Goal: Information Seeking & Learning: Learn about a topic

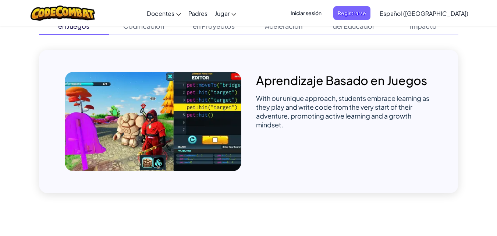
scroll to position [551, 0]
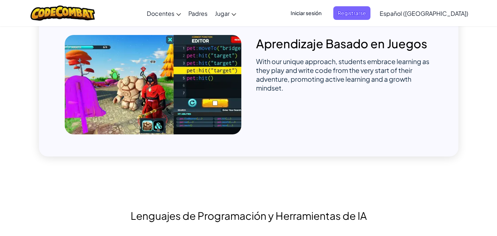
click at [178, 83] on img at bounding box center [153, 84] width 176 height 99
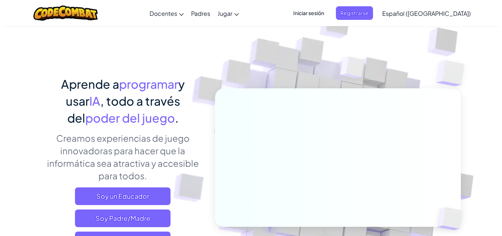
scroll to position [0, 0]
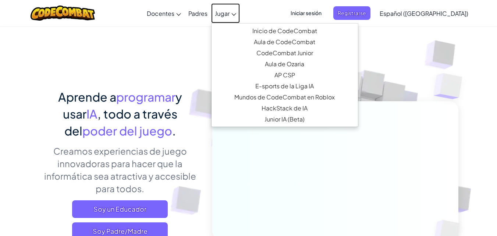
click at [229, 13] on span "Jugar" at bounding box center [222, 14] width 15 height 8
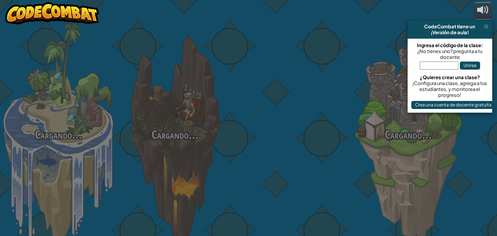
select select "es-419"
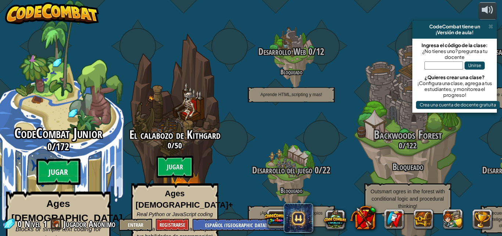
click at [64, 161] on btn "Jugar" at bounding box center [58, 171] width 44 height 26
select select "es-419"
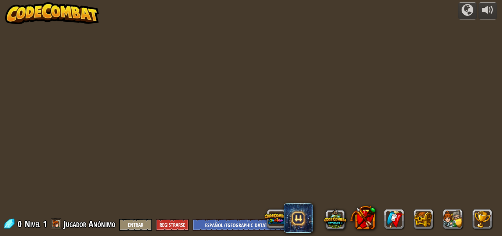
select select "es-419"
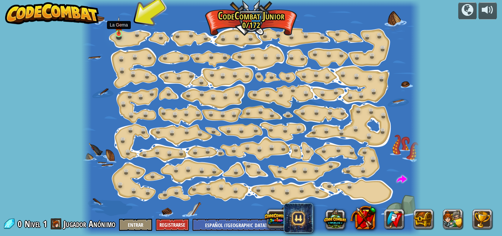
click at [119, 32] on img at bounding box center [119, 26] width 8 height 18
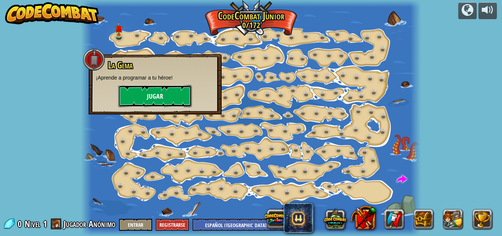
click at [142, 102] on button "Jugar" at bounding box center [155, 96] width 74 height 22
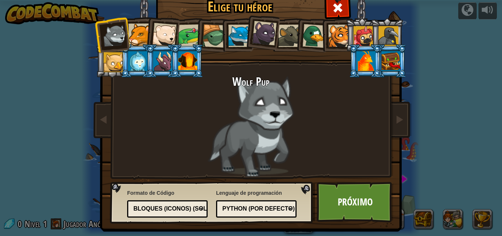
click at [151, 208] on div "Bloques (iconos) (Solo Junior)" at bounding box center [165, 208] width 64 height 8
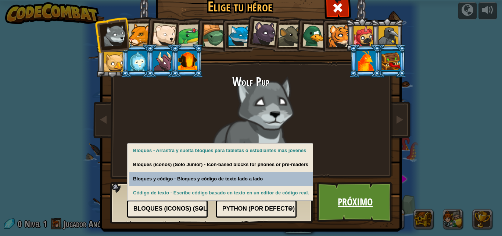
click at [360, 200] on link "Próximo" at bounding box center [355, 202] width 77 height 40
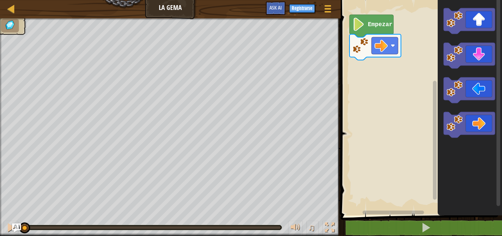
click at [364, 115] on rect "Espacio de trabajo de Blockly" at bounding box center [421, 105] width 164 height 219
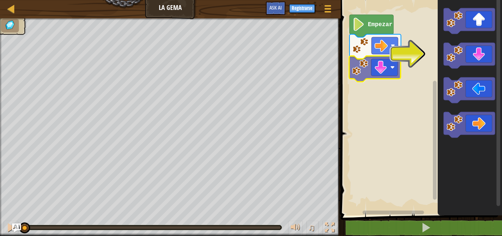
click at [380, 73] on div "Empezar" at bounding box center [421, 105] width 164 height 219
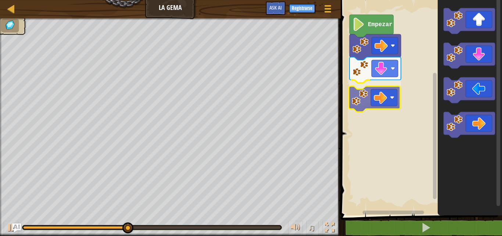
click at [381, 91] on div "Empezar" at bounding box center [421, 105] width 164 height 219
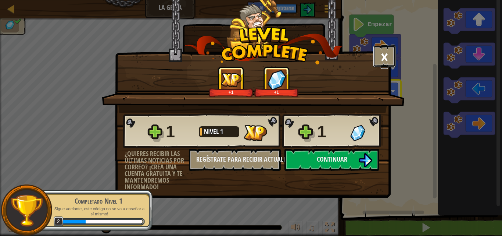
click at [384, 58] on button "×" at bounding box center [384, 56] width 23 height 22
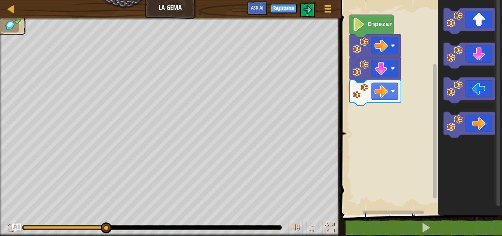
click at [425, 74] on div "Empezar" at bounding box center [421, 105] width 164 height 219
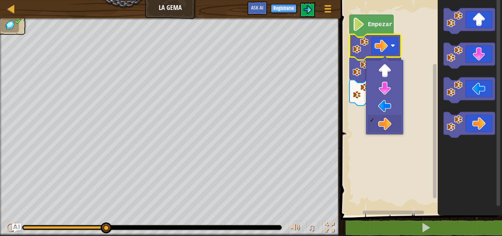
click at [393, 46] on image "Espacio de trabajo de Blockly" at bounding box center [393, 45] width 4 height 4
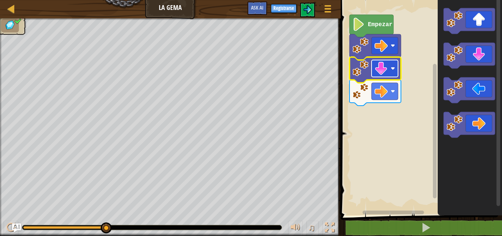
click at [393, 69] on image "Espacio de trabajo de Blockly" at bounding box center [393, 68] width 4 height 4
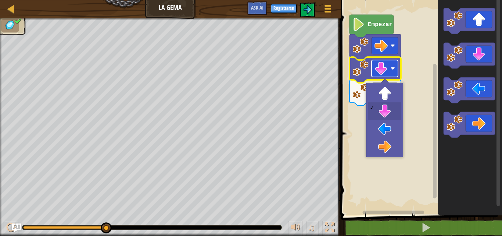
click at [393, 71] on rect "Espacio de trabajo de Blockly" at bounding box center [385, 68] width 26 height 17
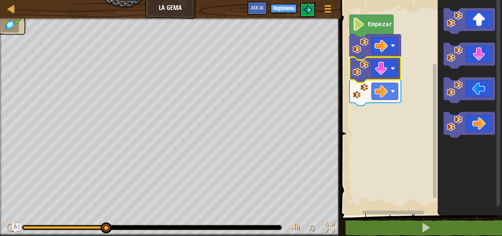
click at [414, 85] on rect "Espacio de trabajo de Blockly" at bounding box center [421, 105] width 164 height 219
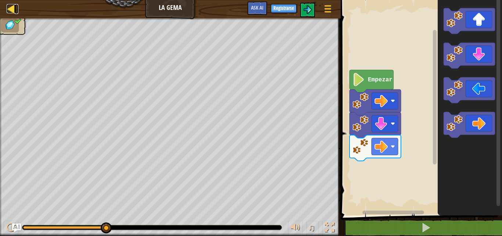
click at [10, 11] on div at bounding box center [11, 8] width 9 height 9
select select "es-419"
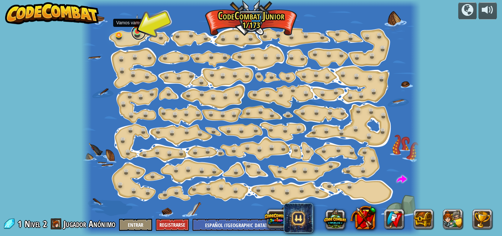
click at [137, 35] on link at bounding box center [138, 32] width 15 height 15
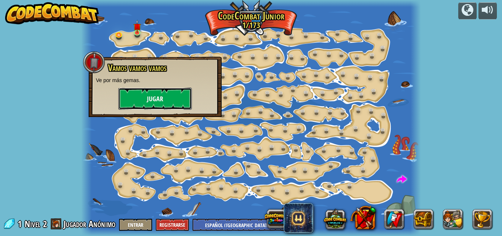
click at [160, 95] on button "Jugar" at bounding box center [155, 98] width 74 height 22
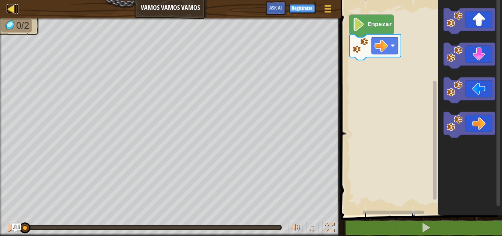
click at [12, 8] on div at bounding box center [11, 8] width 9 height 9
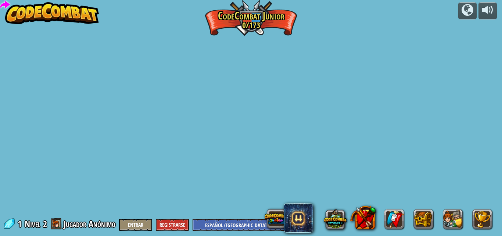
select select "es-419"
